Goal: Task Accomplishment & Management: Manage account settings

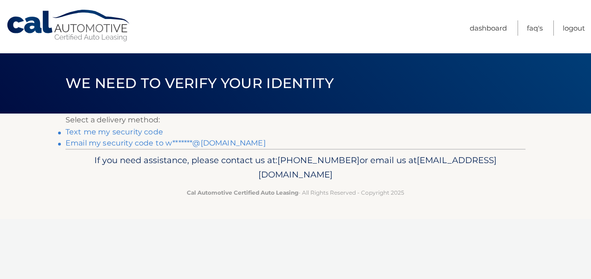
click at [119, 142] on link "Email my security code to w*******@[DOMAIN_NAME]" at bounding box center [165, 143] width 200 height 9
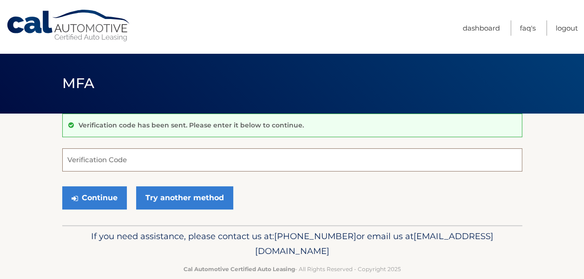
click at [150, 158] on input "Verification Code" at bounding box center [292, 160] width 460 height 23
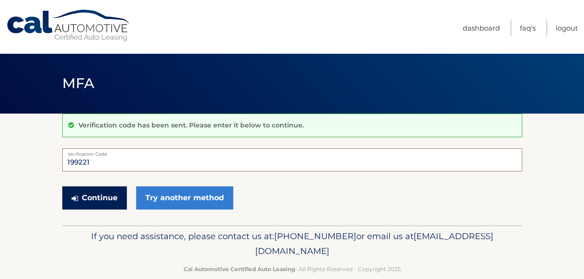
type input "199221"
click at [113, 195] on button "Continue" at bounding box center [94, 198] width 65 height 23
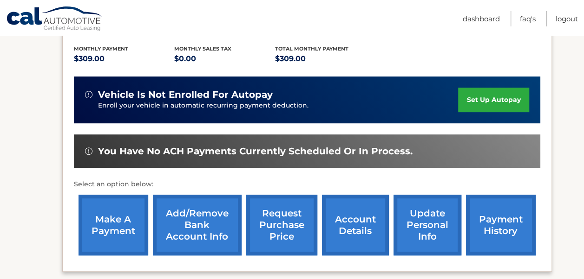
scroll to position [232, 0]
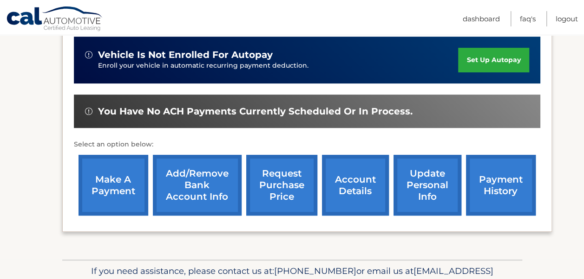
click at [102, 194] on link "make a payment" at bounding box center [113, 185] width 70 height 61
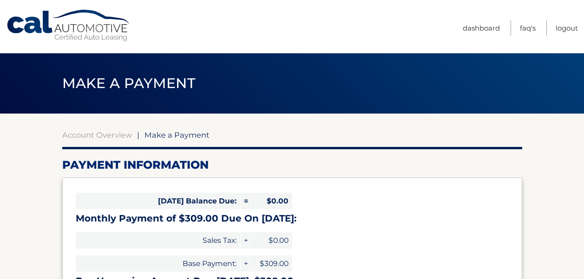
select select "ZmFmYTJkMTQtMzIwNS00OWRjLTlhNzktZjUxYmE2NThiMWI3"
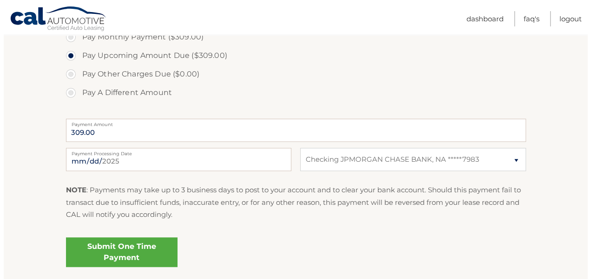
scroll to position [325, 0]
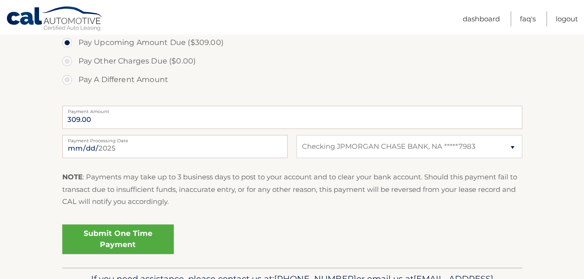
click at [147, 243] on link "Submit One Time Payment" at bounding box center [117, 240] width 111 height 30
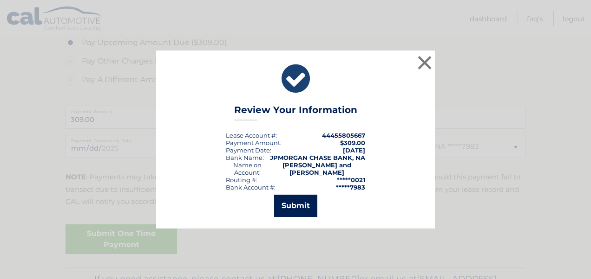
click at [293, 203] on button "Submit" at bounding box center [295, 206] width 43 height 22
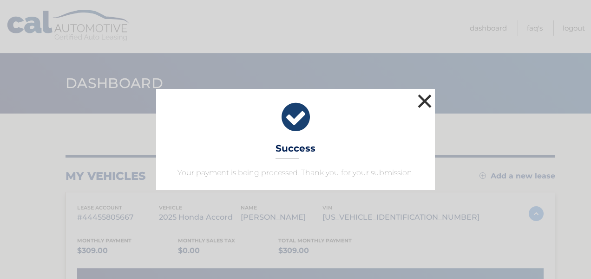
click at [424, 101] on button "×" at bounding box center [424, 101] width 19 height 19
